Goal: Information Seeking & Learning: Learn about a topic

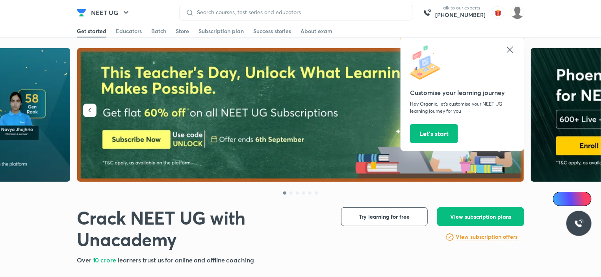
click at [515, 53] on div "Customise your learning journey Hey Organic, let’s customise your NEET UG learn…" at bounding box center [462, 94] width 124 height 114
click at [436, 131] on button "Let’s start" at bounding box center [434, 132] width 48 height 19
click at [509, 49] on icon at bounding box center [509, 49] width 6 height 6
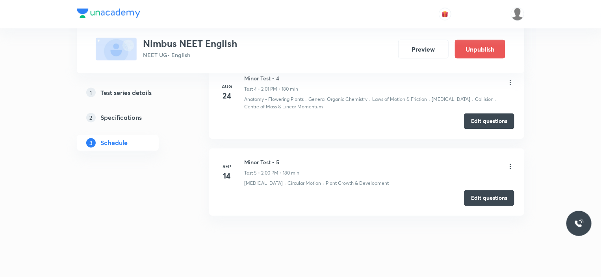
scroll to position [642, 0]
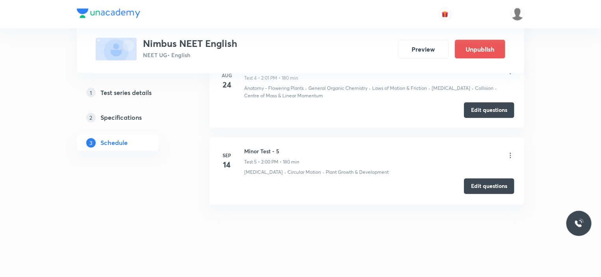
click at [491, 182] on button "Edit questions" at bounding box center [489, 186] width 50 height 16
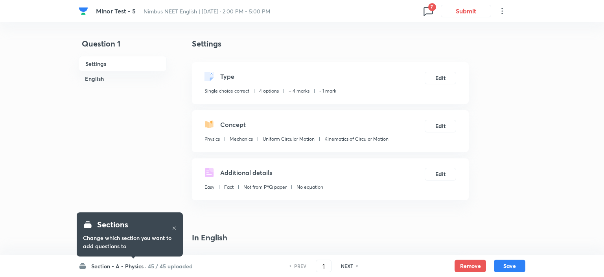
checkbox input "true"
click at [429, 13] on icon at bounding box center [426, 11] width 13 height 13
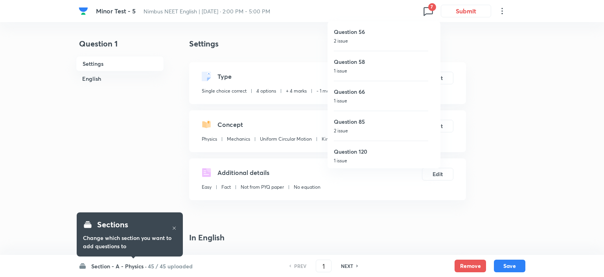
click at [527, 137] on div at bounding box center [302, 138] width 604 height 277
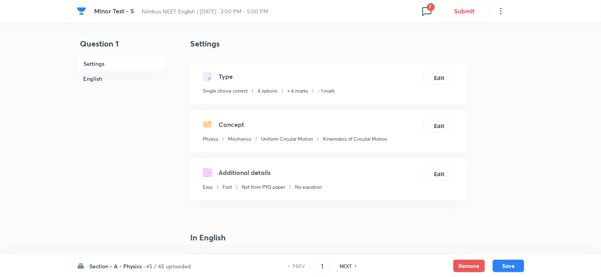
click at [123, 265] on h6 "Section - A - Physics ·" at bounding box center [116, 266] width 55 height 8
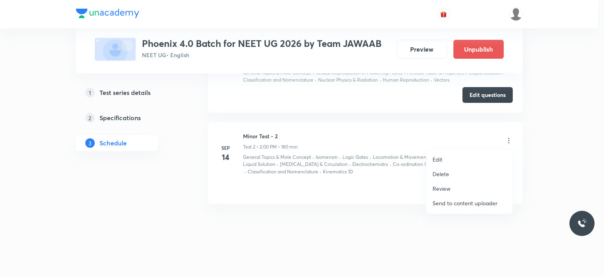
click at [543, 173] on div at bounding box center [302, 138] width 604 height 277
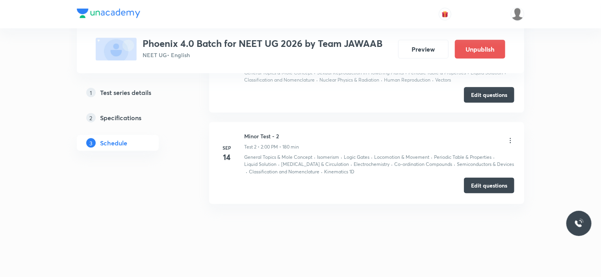
click at [494, 183] on button "Edit questions" at bounding box center [489, 185] width 50 height 16
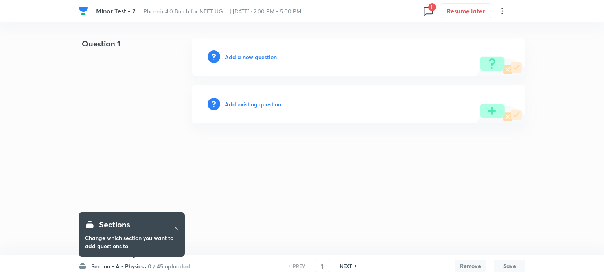
click at [170, 262] on h6 "0 / 45 uploaded" at bounding box center [169, 266] width 42 height 8
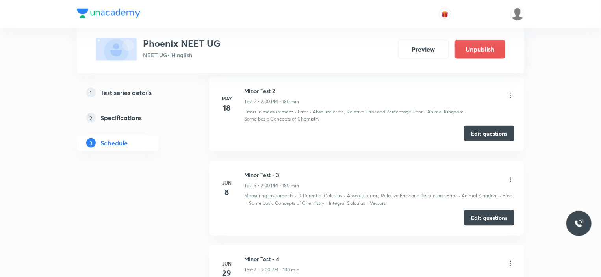
scroll to position [902, 0]
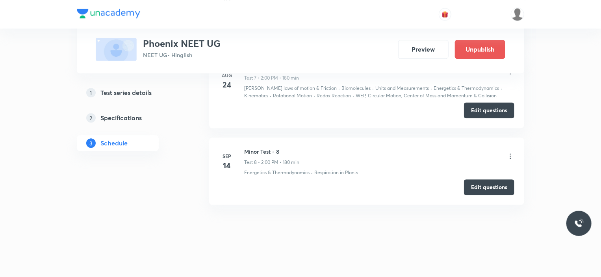
click at [510, 152] on icon at bounding box center [510, 156] width 8 height 8
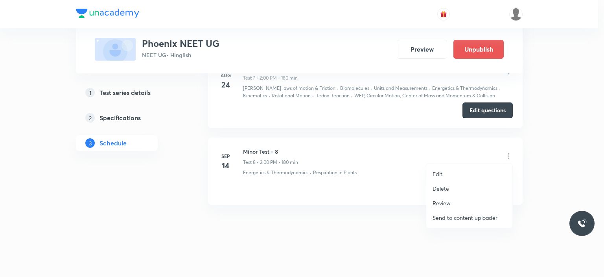
click at [547, 170] on div at bounding box center [302, 138] width 604 height 277
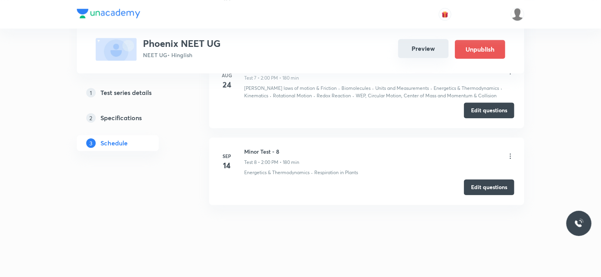
click at [414, 50] on button "Preview" at bounding box center [423, 48] width 50 height 19
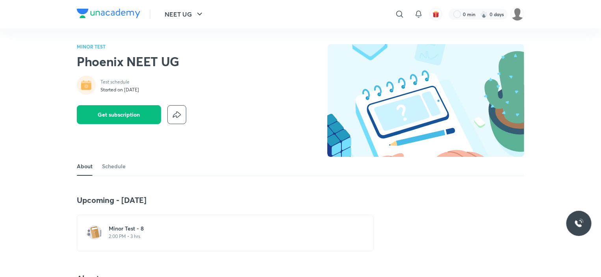
click at [148, 224] on h6 "Minor Test - 8" at bounding box center [230, 228] width 242 height 8
